Goal: Task Accomplishment & Management: Manage account settings

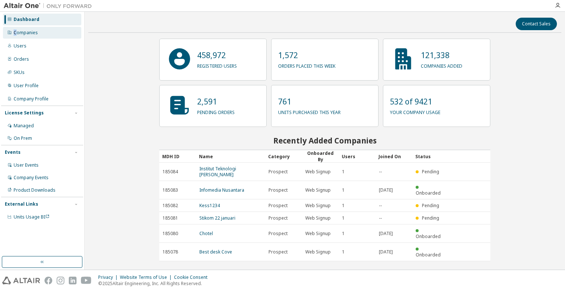
click at [15, 35] on div "Companies" at bounding box center [26, 33] width 24 height 6
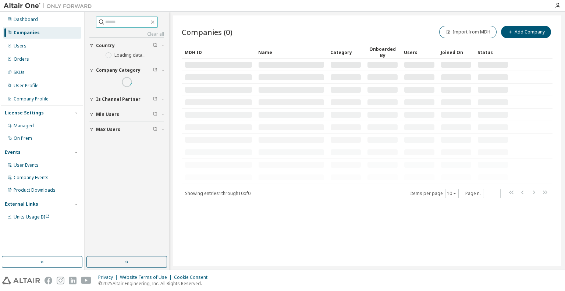
click at [109, 24] on input "text" at bounding box center [127, 21] width 44 height 7
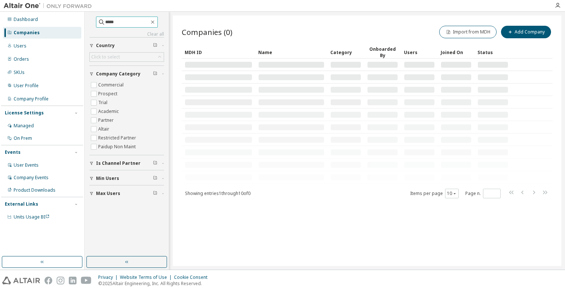
type input "*****"
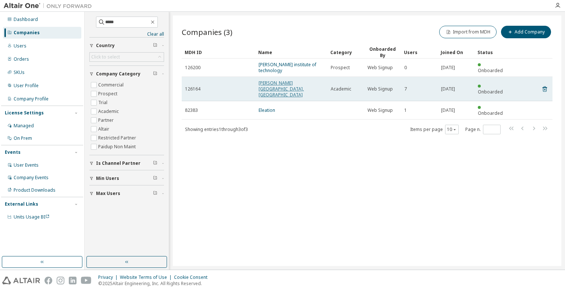
click at [278, 84] on link "[PERSON_NAME][GEOGRAPHIC_DATA], [GEOGRAPHIC_DATA]" at bounding box center [281, 89] width 45 height 18
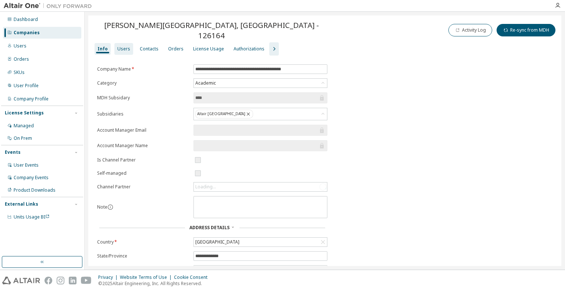
click at [121, 46] on div "Users" at bounding box center [123, 49] width 13 height 6
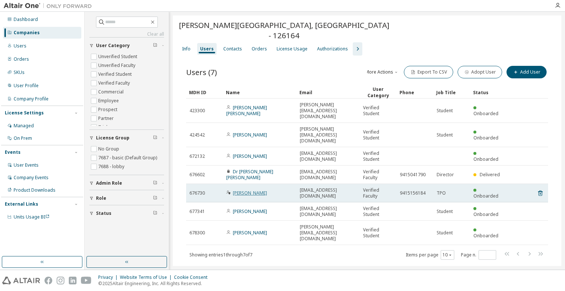
click at [251, 190] on link "[PERSON_NAME]" at bounding box center [250, 193] width 34 height 6
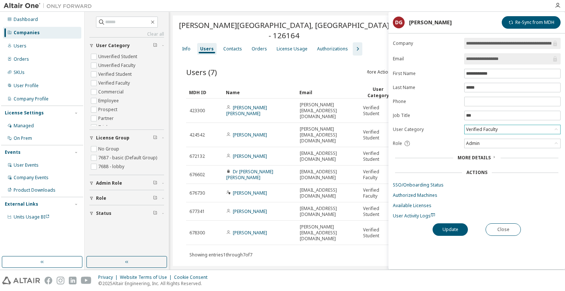
click at [487, 128] on div "Verified Faculty" at bounding box center [482, 129] width 34 height 8
click at [488, 147] on li "Verified Student" at bounding box center [512, 148] width 94 height 10
click at [453, 223] on button "Update" at bounding box center [450, 229] width 35 height 13
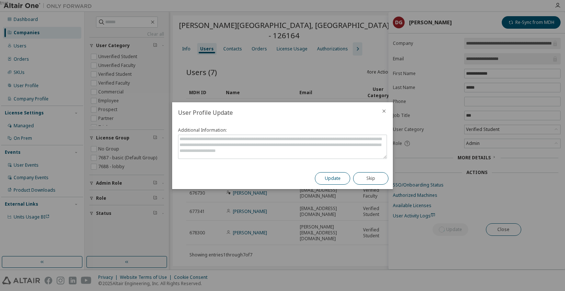
click at [328, 180] on button "Update" at bounding box center [332, 178] width 35 height 13
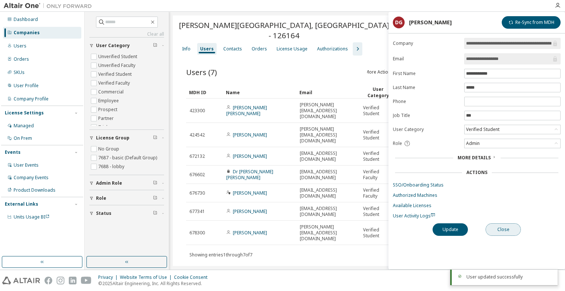
click at [515, 227] on button "Close" at bounding box center [503, 229] width 35 height 13
